Goal: Check status: Check status

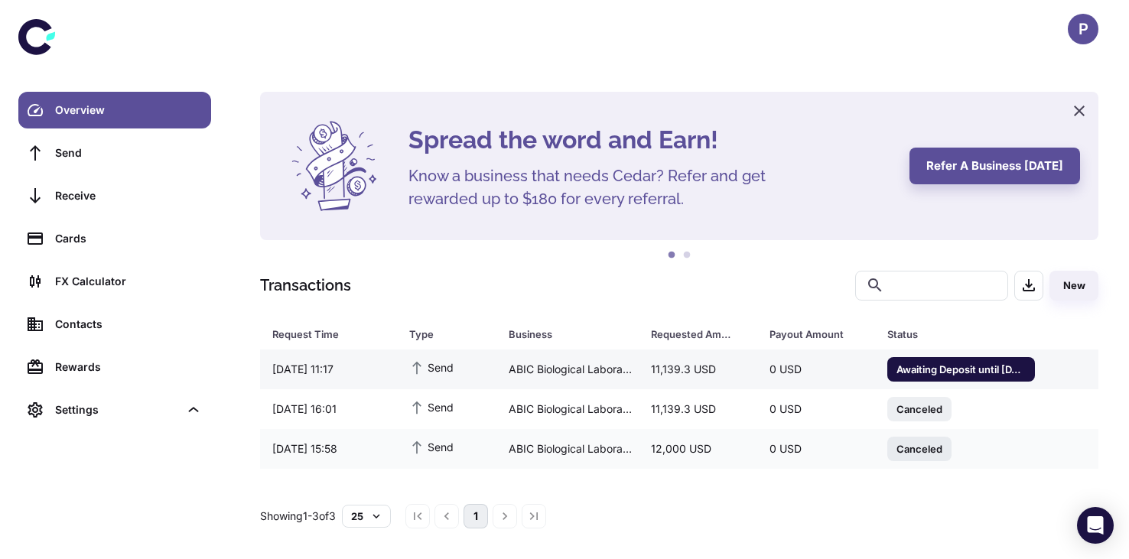
click at [971, 372] on span "Awaiting Deposit until [DATE] 14:21" at bounding box center [961, 368] width 148 height 15
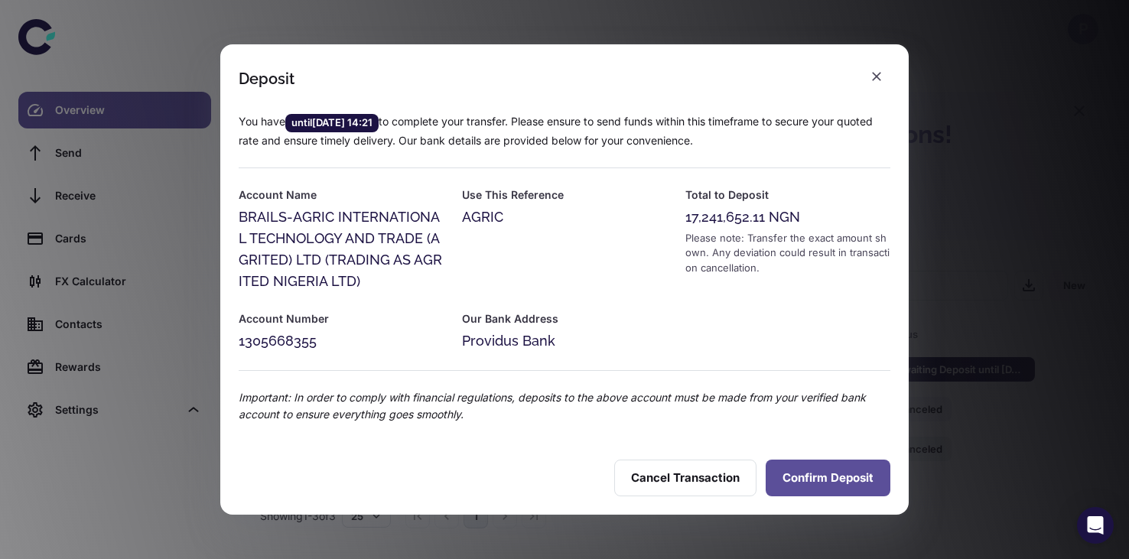
click at [838, 470] on button "Confirm Deposit" at bounding box center [828, 478] width 125 height 37
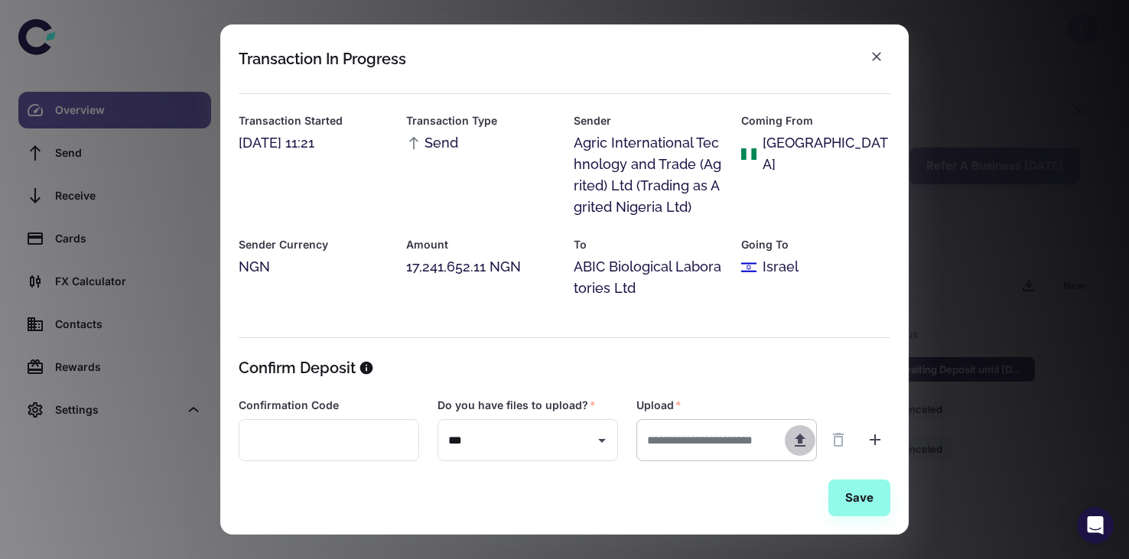
click at [799, 444] on icon "button" at bounding box center [800, 440] width 18 height 18
type input "**********"
click at [858, 499] on button "Save" at bounding box center [859, 498] width 62 height 37
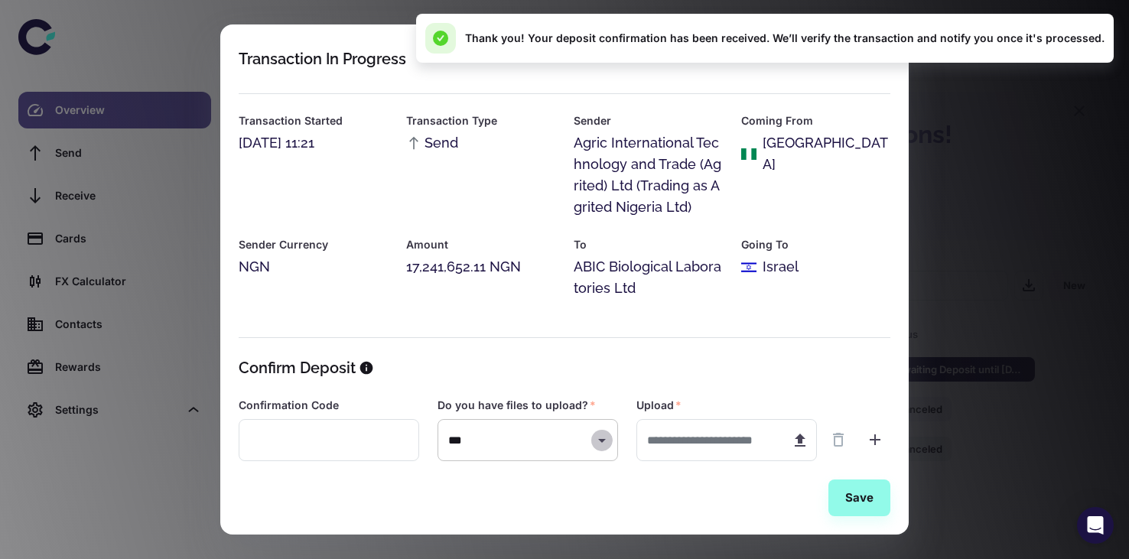
click at [601, 443] on icon "Open" at bounding box center [602, 440] width 18 height 18
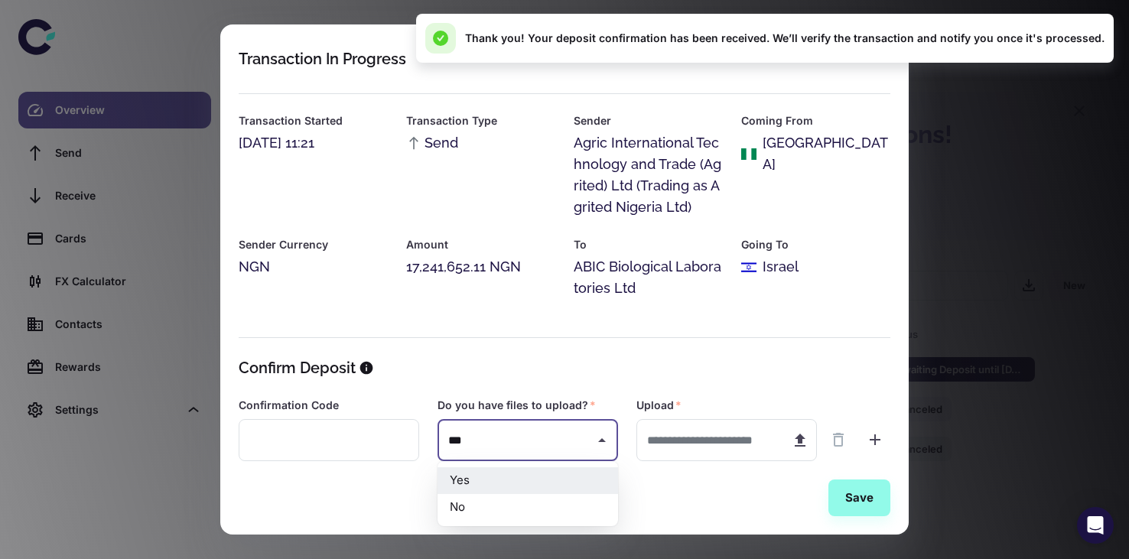
click at [601, 443] on icon "Close" at bounding box center [602, 440] width 18 height 18
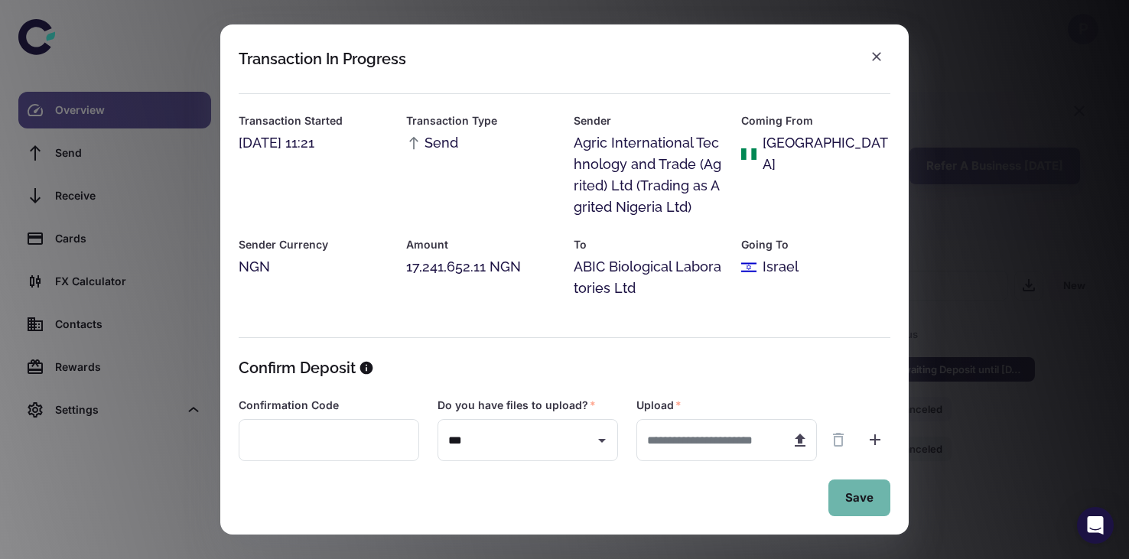
click at [851, 503] on button "Save" at bounding box center [859, 498] width 62 height 37
click at [800, 496] on div "Save" at bounding box center [565, 498] width 652 height 37
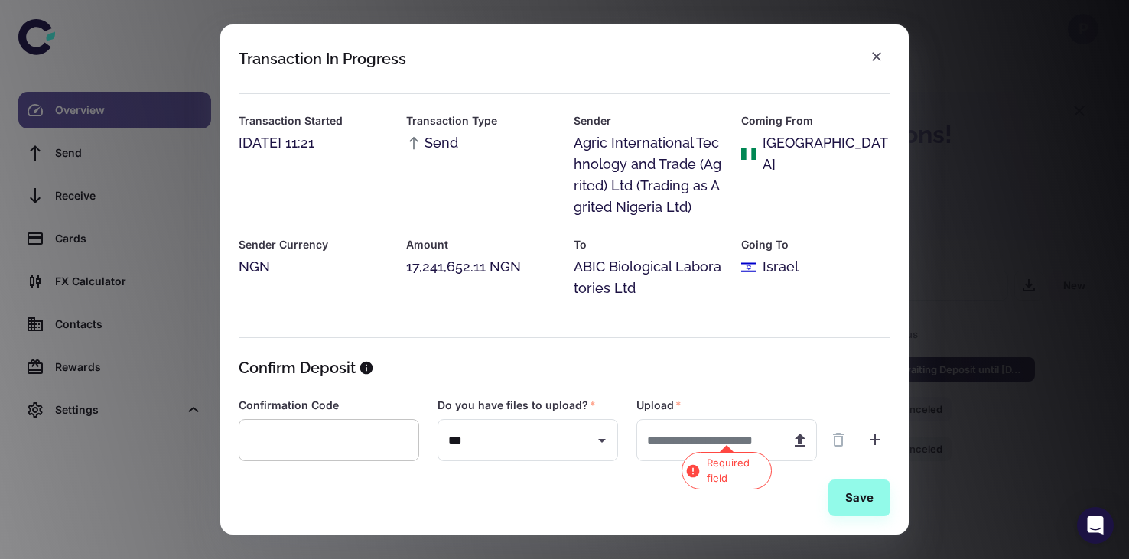
click at [353, 431] on input "text" at bounding box center [329, 440] width 181 height 42
